Goal: Contribute content: Share content

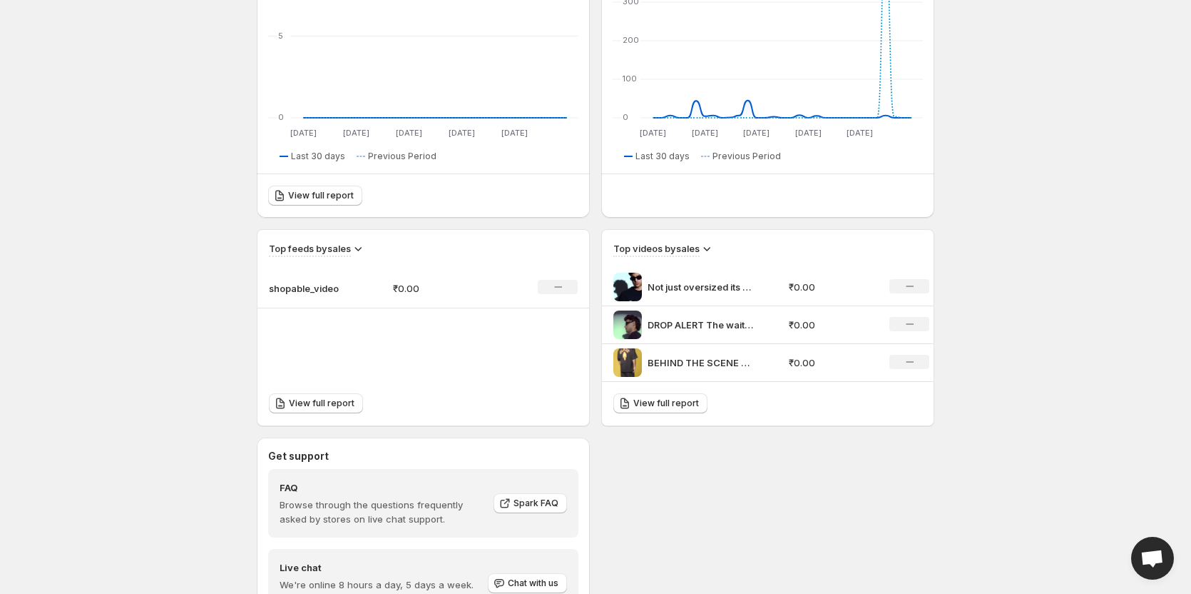
scroll to position [285, 0]
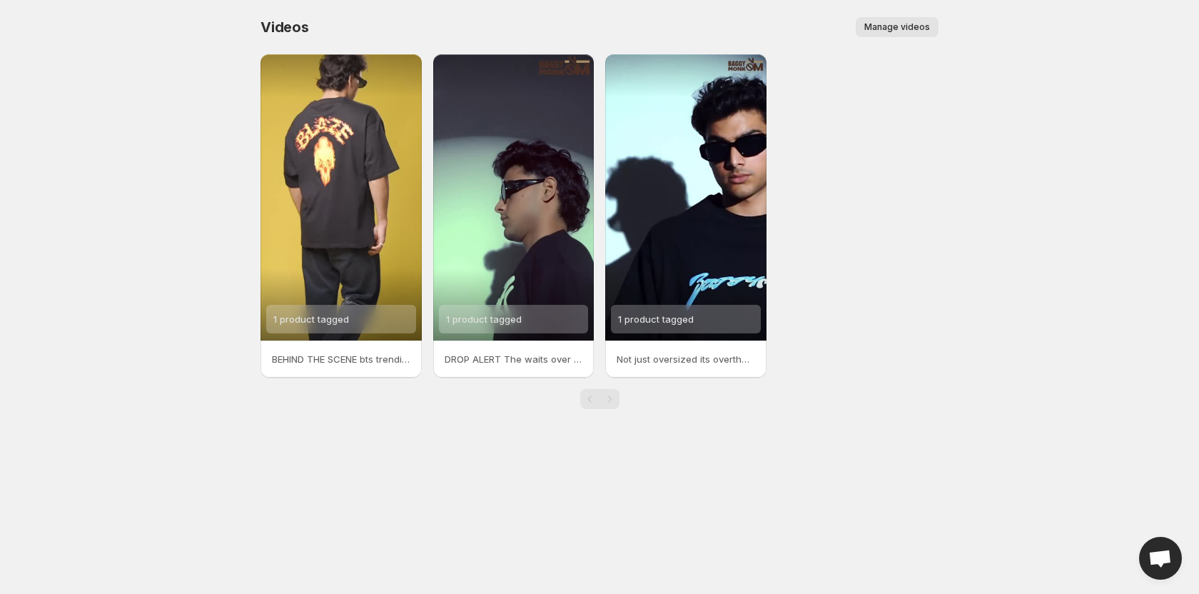
click at [902, 20] on button "Manage videos" at bounding box center [896, 27] width 83 height 20
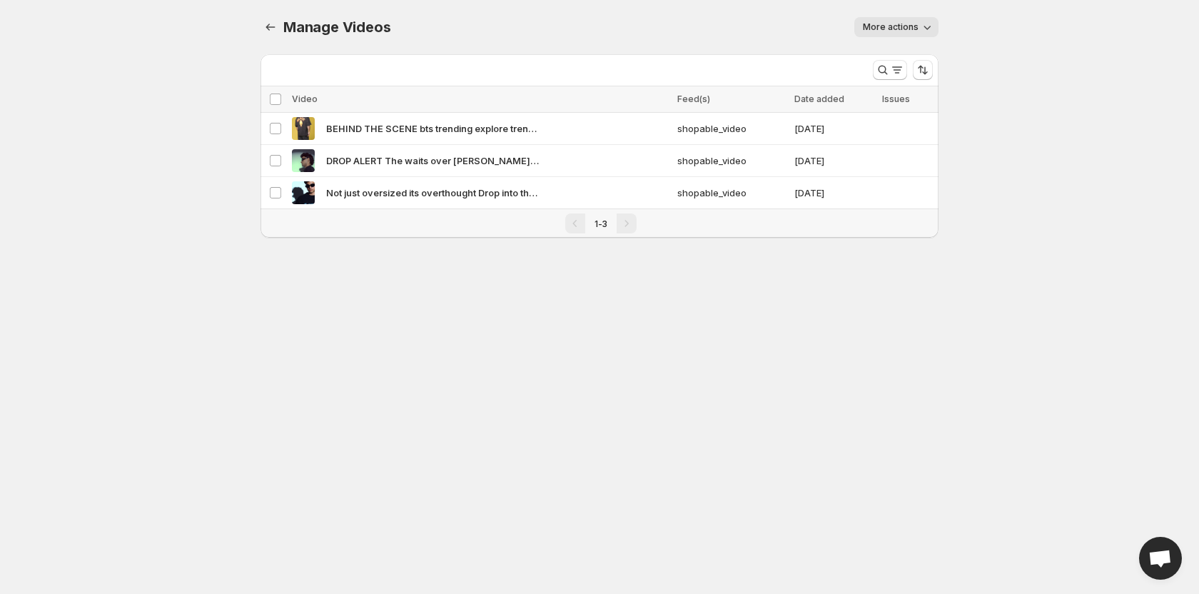
click at [912, 31] on span "More actions" at bounding box center [891, 26] width 56 height 11
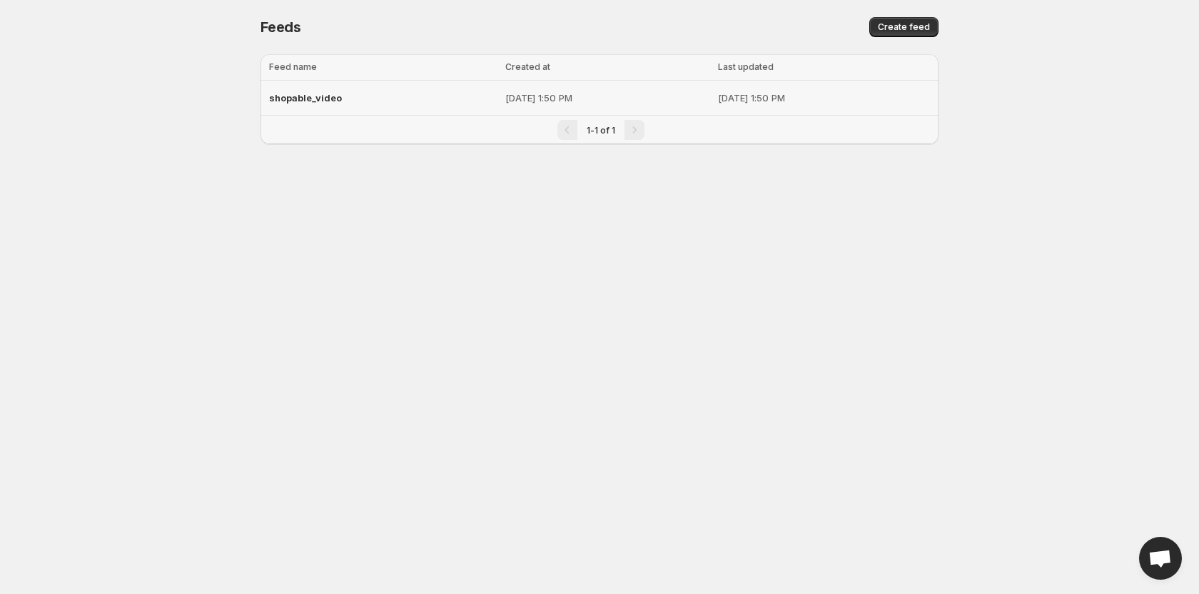
click at [758, 101] on p "[DATE] 1:50 PM" at bounding box center [824, 98] width 212 height 14
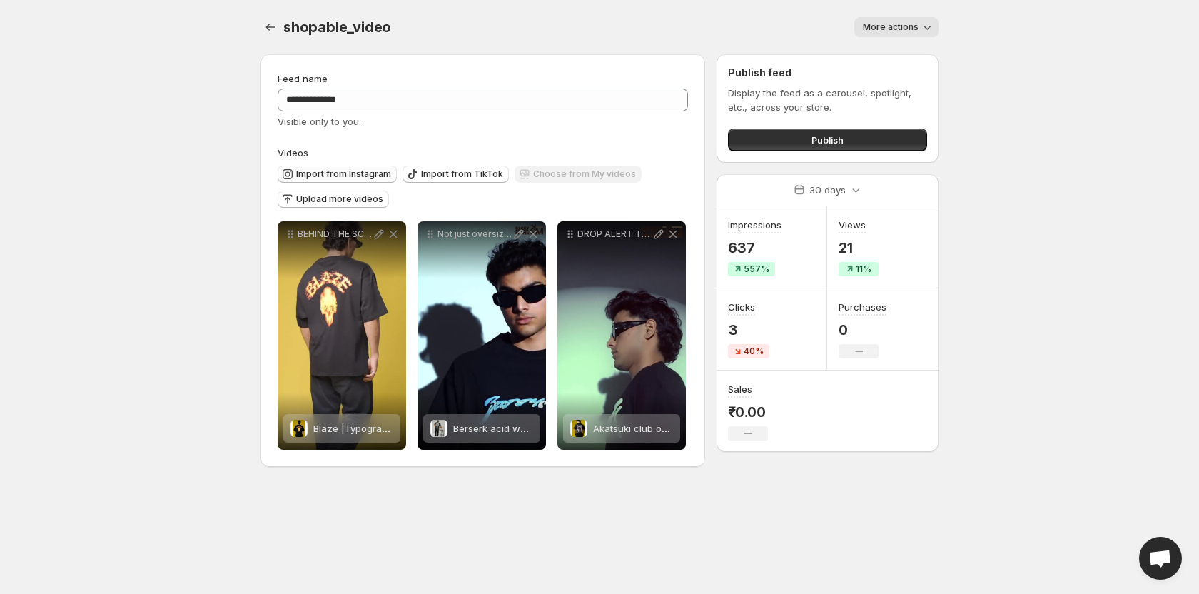
click at [338, 174] on span "Import from Instagram" at bounding box center [343, 173] width 95 height 11
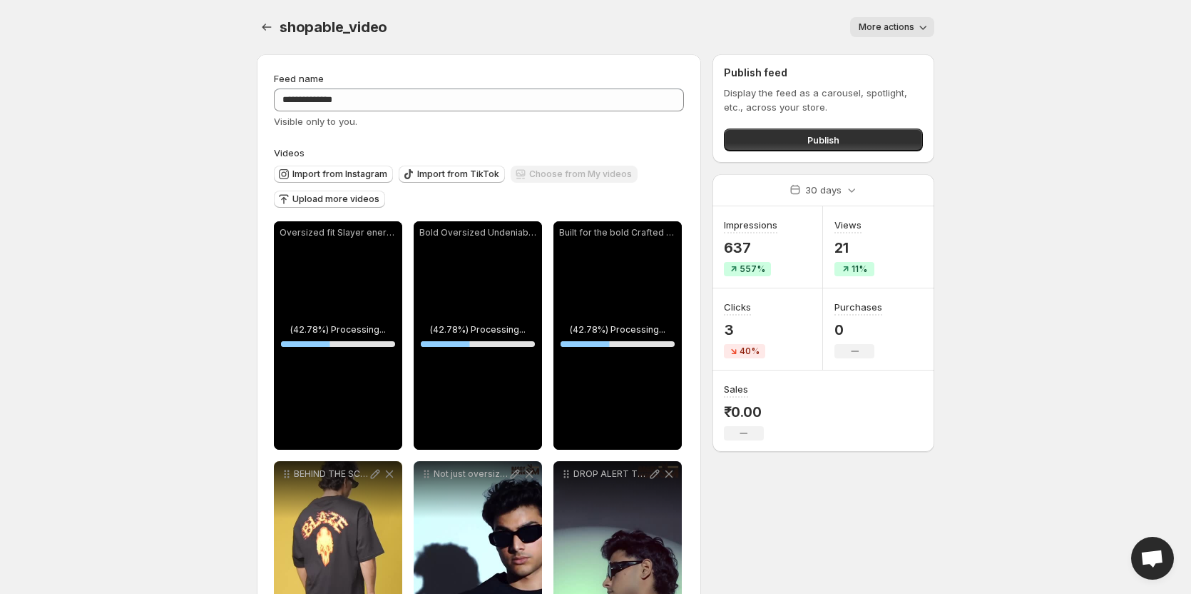
click at [897, 26] on span "More actions" at bounding box center [887, 26] width 56 height 11
click at [1019, 80] on body "**********" at bounding box center [595, 297] width 1191 height 594
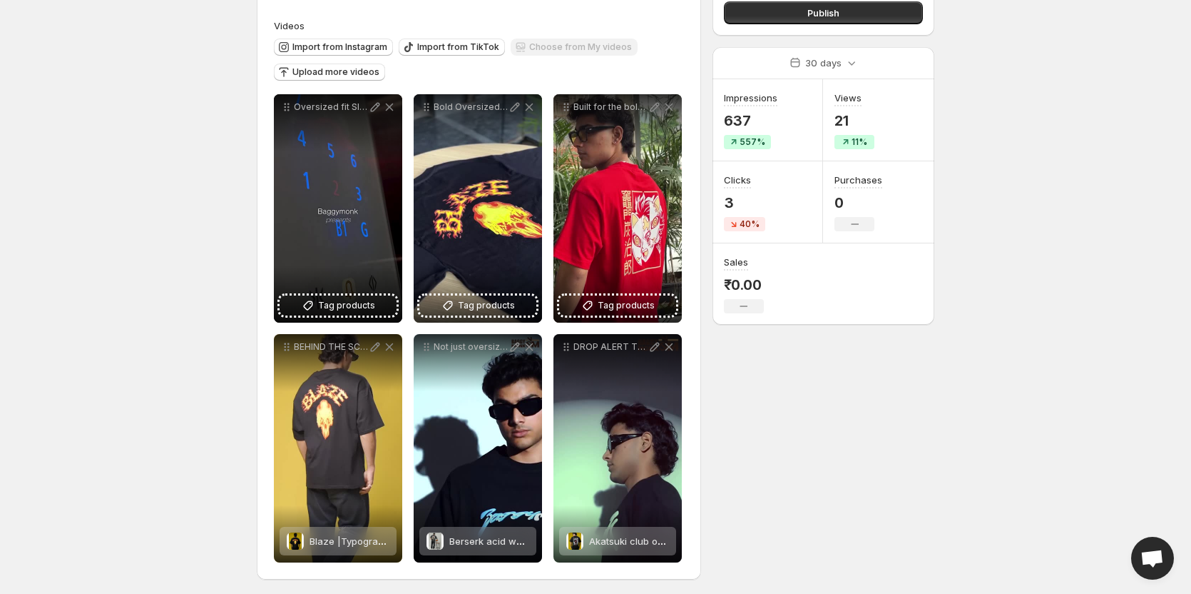
scroll to position [130, 0]
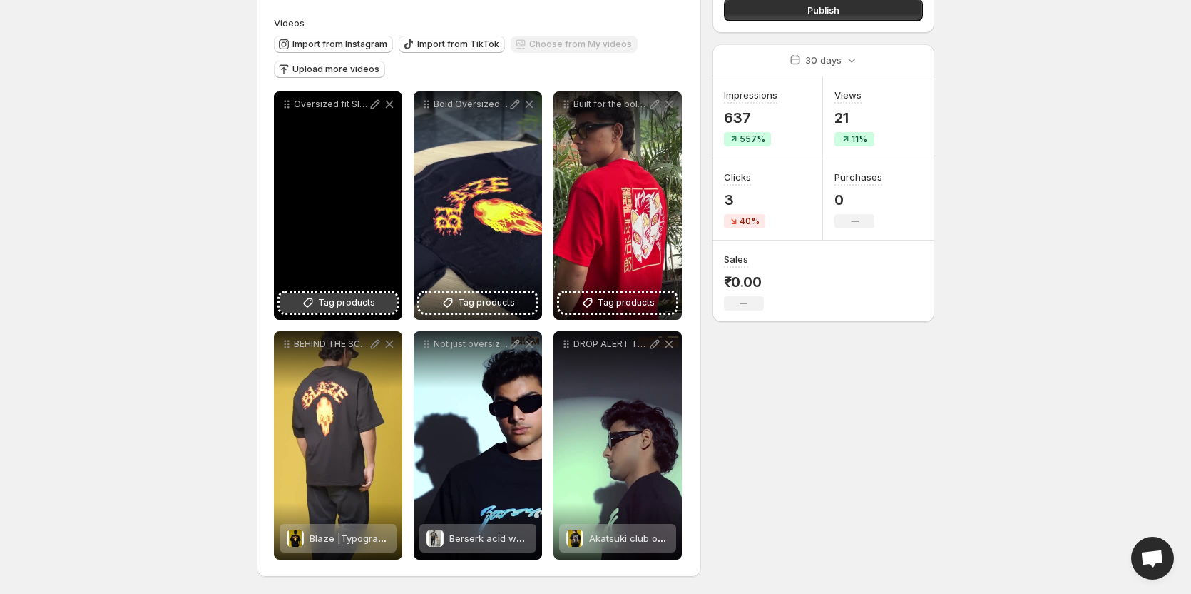
click at [326, 297] on span "Tag products" at bounding box center [346, 302] width 57 height 14
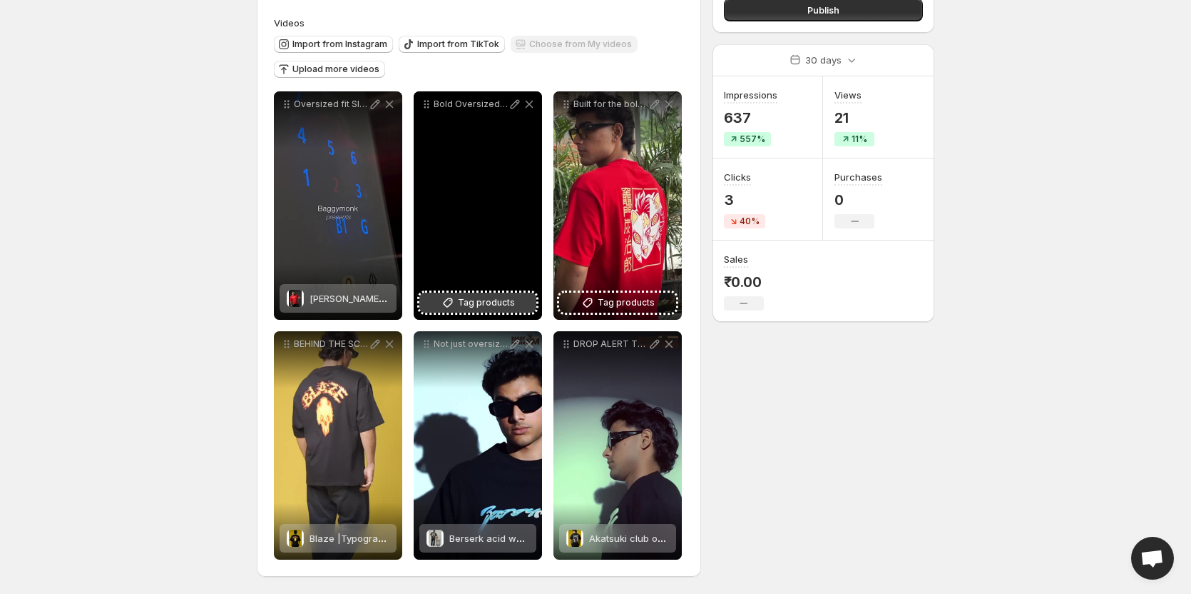
click at [479, 302] on span "Tag products" at bounding box center [486, 302] width 57 height 14
click at [478, 295] on span "Tag products" at bounding box center [486, 302] width 57 height 14
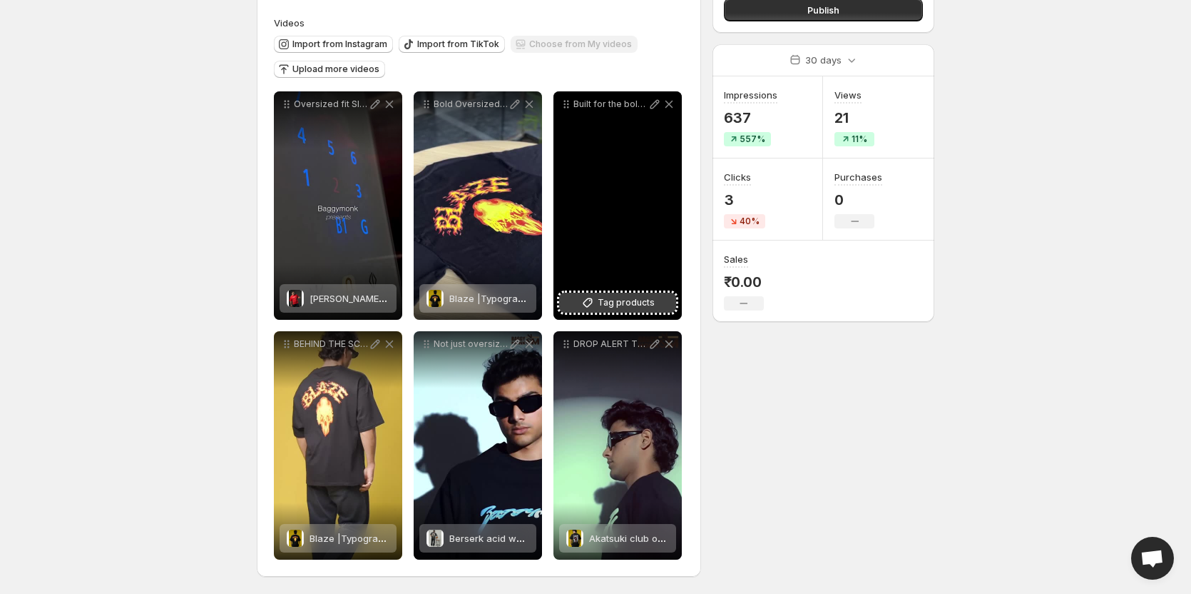
click at [613, 297] on span "Tag products" at bounding box center [626, 302] width 57 height 14
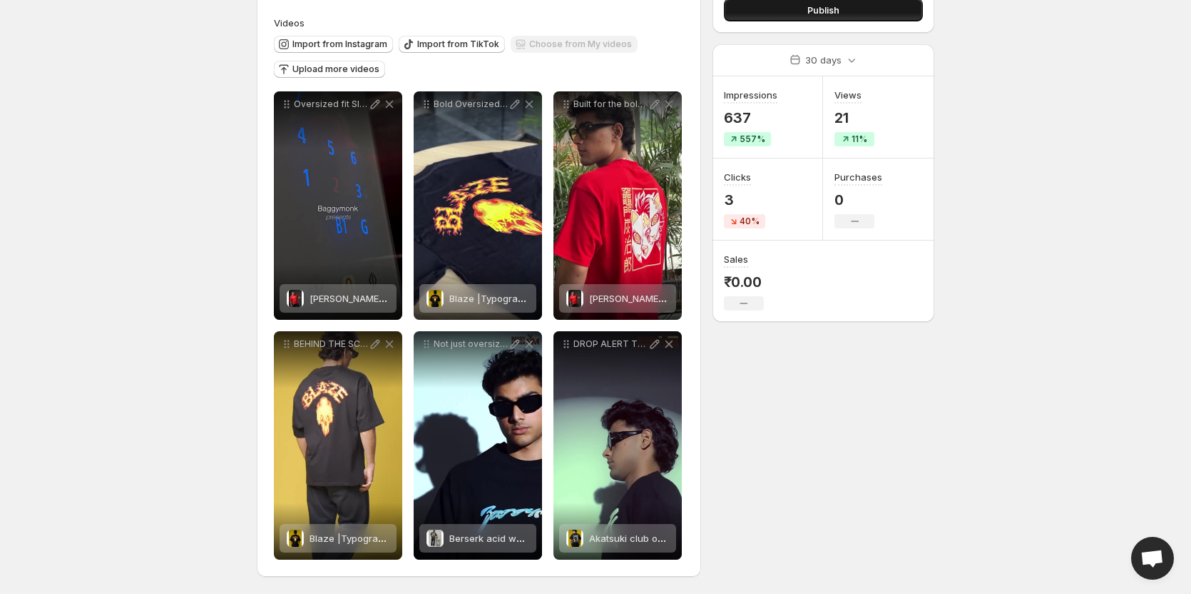
click at [795, 6] on button "Publish" at bounding box center [823, 10] width 199 height 23
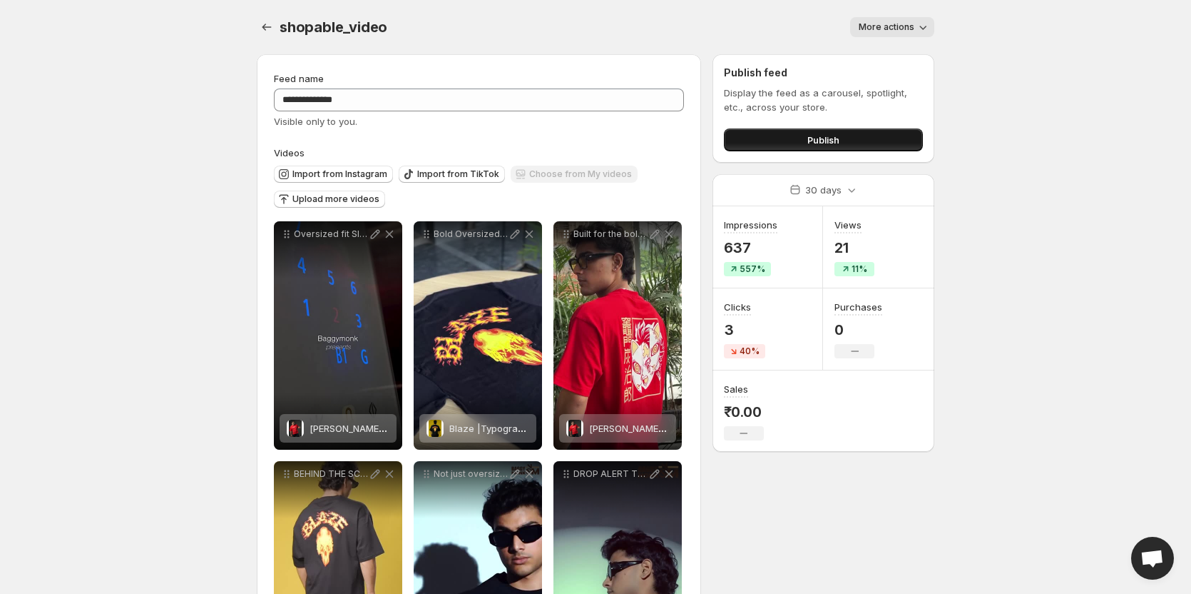
click at [799, 143] on button "Publish" at bounding box center [823, 139] width 199 height 23
